Goal: Transaction & Acquisition: Purchase product/service

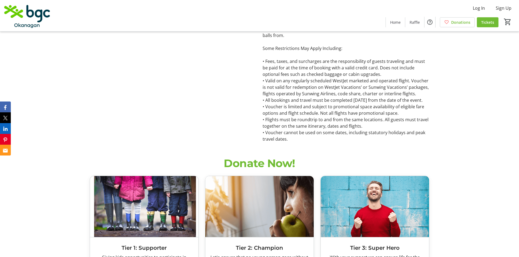
scroll to position [567, 0]
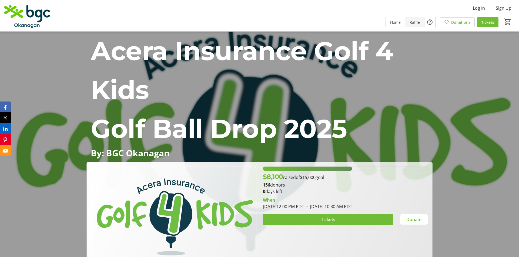
click at [415, 22] on span "Raffle" at bounding box center [414, 22] width 10 height 6
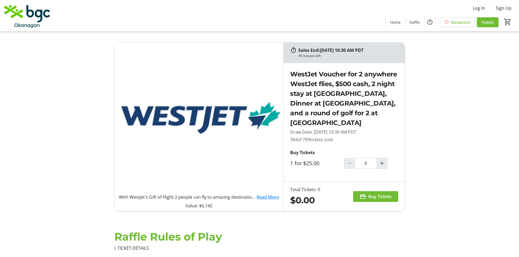
click at [262, 194] on link "Read More" at bounding box center [267, 197] width 22 height 6
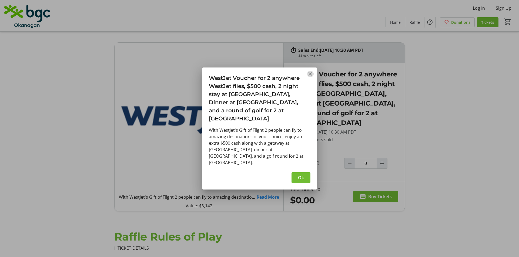
click at [309, 77] on mat-icon "Close" at bounding box center [310, 74] width 6 height 6
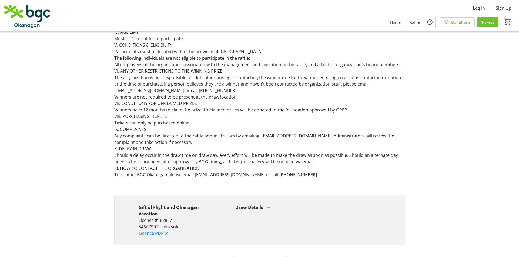
scroll to position [386, 0]
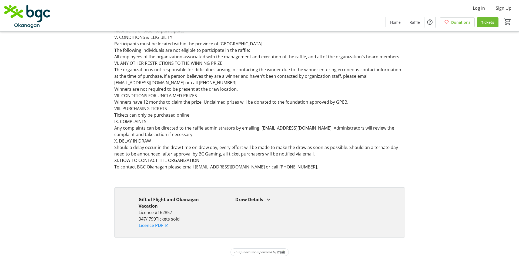
click at [265, 196] on mat-icon at bounding box center [268, 199] width 6 height 6
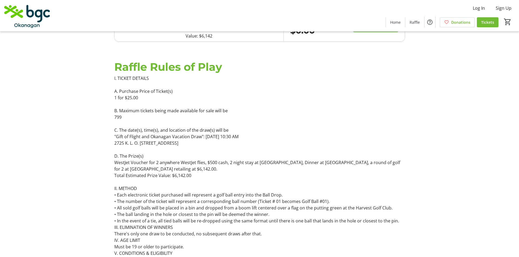
scroll to position [0, 0]
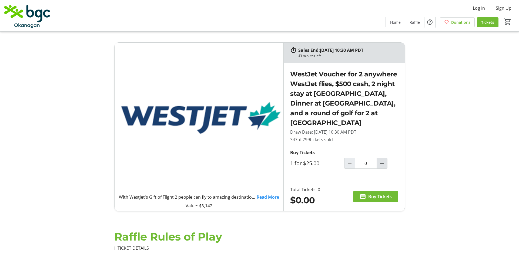
click at [382, 160] on mat-icon "Increment by one" at bounding box center [381, 163] width 6 height 6
type input "1"
click at [379, 193] on span "Buy Tickets" at bounding box center [379, 196] width 23 height 6
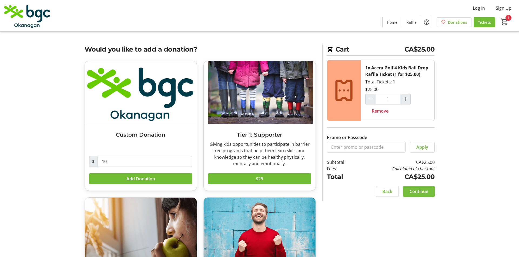
click at [422, 191] on span "Continue" at bounding box center [418, 191] width 19 height 6
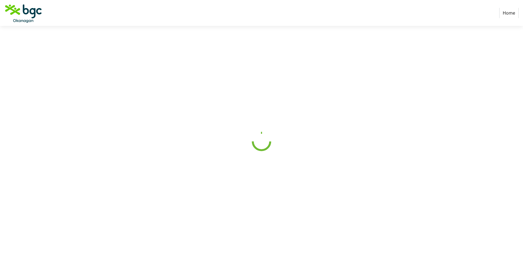
select select "CA"
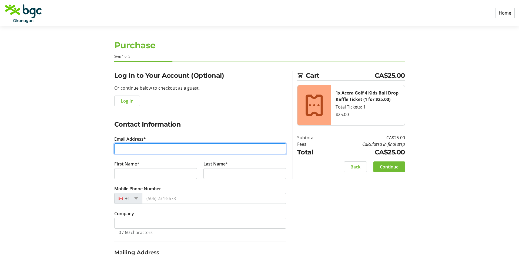
click at [181, 148] on input "Email Address*" at bounding box center [200, 148] width 172 height 11
type input "[EMAIL_ADDRESS][DOMAIN_NAME]"
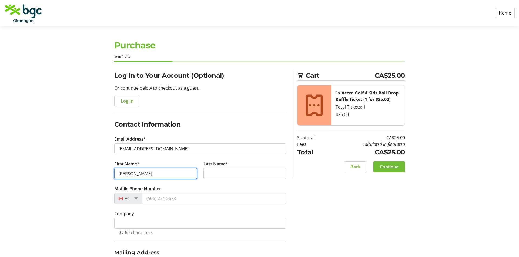
type input "[PERSON_NAME]"
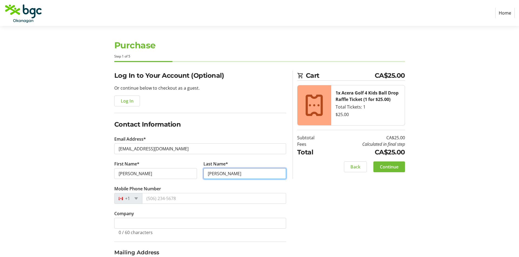
type input "[PERSON_NAME]"
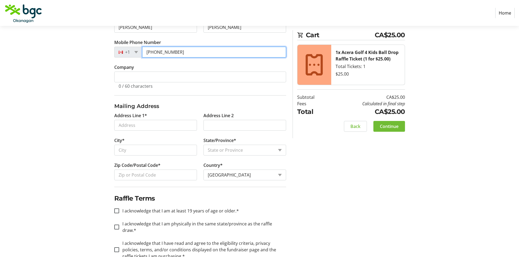
scroll to position [155, 0]
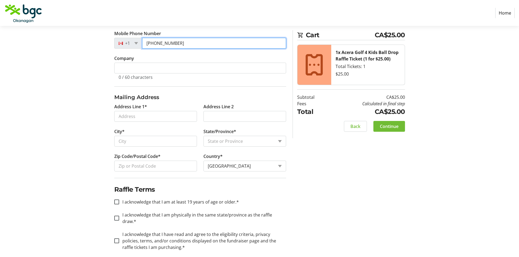
type input "[PHONE_NUMBER]"
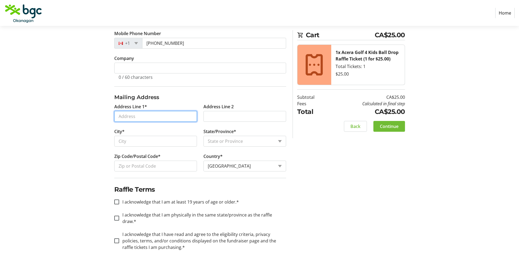
click at [159, 114] on input "Address Line 1*" at bounding box center [155, 116] width 83 height 11
type input "[STREET_ADDRESS][PERSON_NAME]"
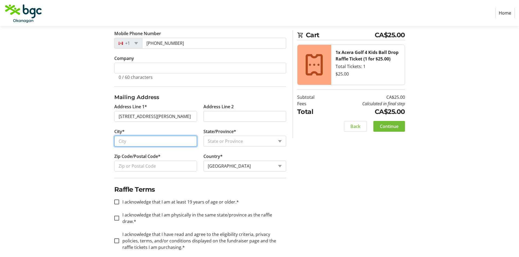
type input "Kelowna"
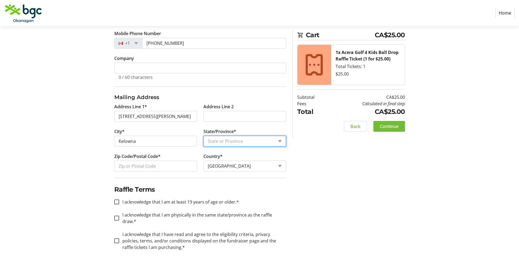
select select "BC"
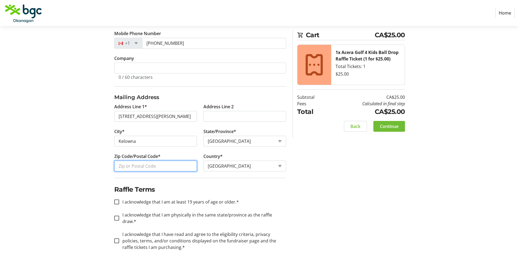
type input "V1V2L8"
click at [116, 201] on input "I acknowledge that I am at least 19 years of age or older.*" at bounding box center [116, 201] width 5 height 5
checkbox input "true"
click at [117, 216] on input "I acknowledge that I am physically in the same state/province as the raffle dra…" at bounding box center [116, 218] width 5 height 5
checkbox input "true"
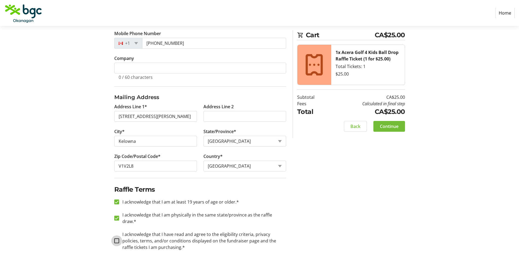
click at [117, 238] on input "I acknowledge that I have read and agree to the eligibility criteria, privacy p…" at bounding box center [116, 240] width 5 height 5
checkbox input "true"
click at [392, 126] on span "Continue" at bounding box center [389, 126] width 19 height 6
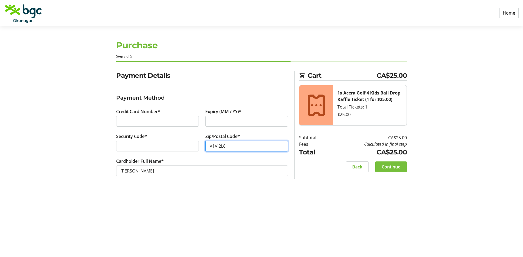
type input "V1V 2L8"
click at [395, 167] on span "Continue" at bounding box center [390, 167] width 19 height 6
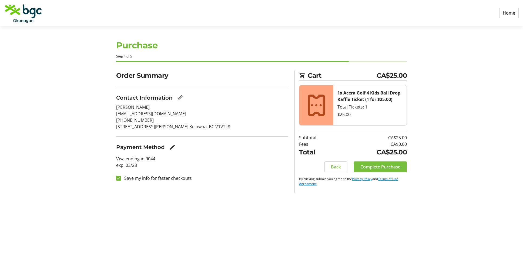
click at [385, 164] on span "Complete Purchase" at bounding box center [380, 167] width 40 height 6
